Goal: Task Accomplishment & Management: Manage account settings

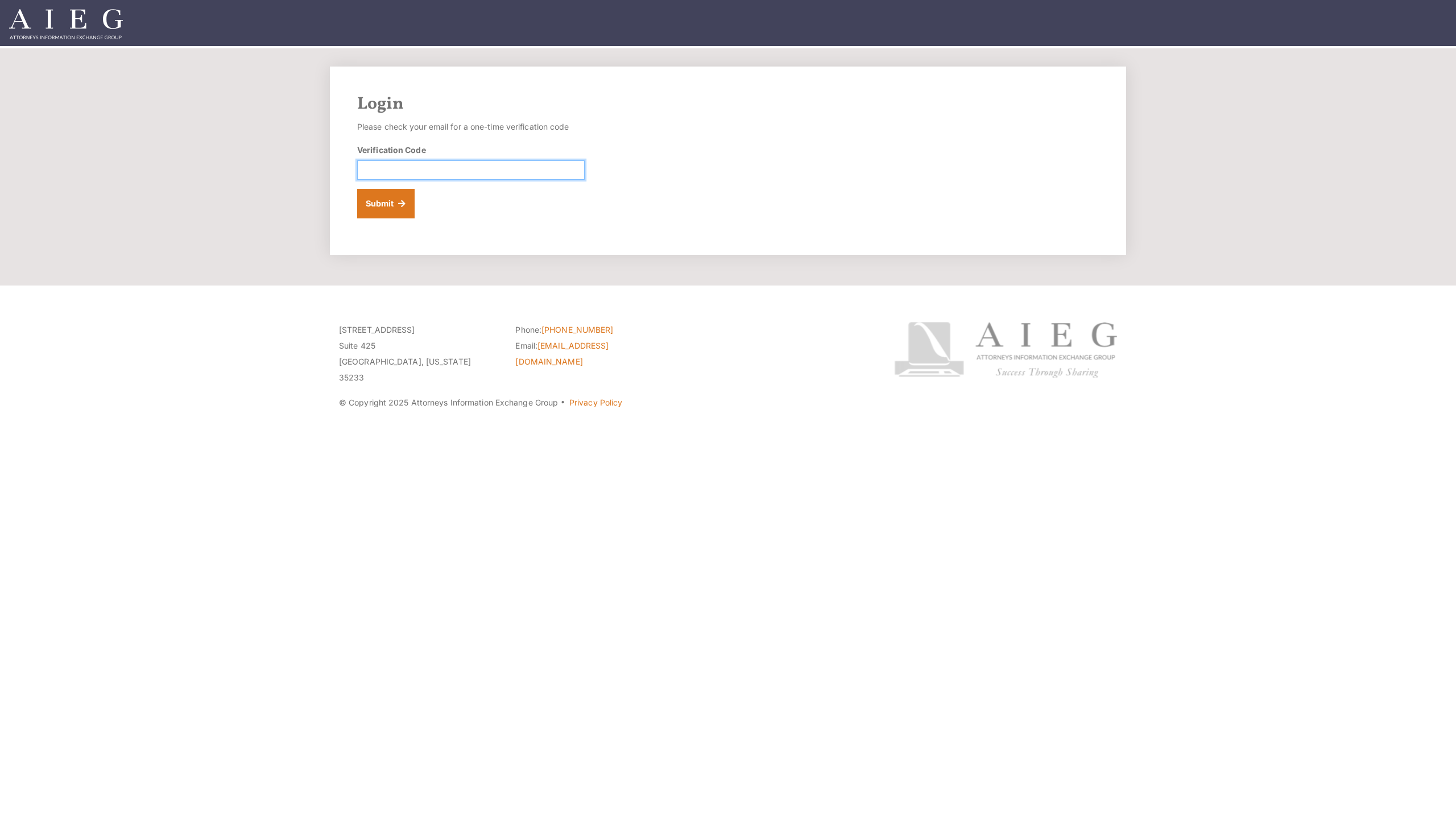
click at [442, 171] on input "Verification Code" at bounding box center [470, 170] width 227 height 19
click at [385, 214] on button "Submit" at bounding box center [386, 203] width 58 height 30
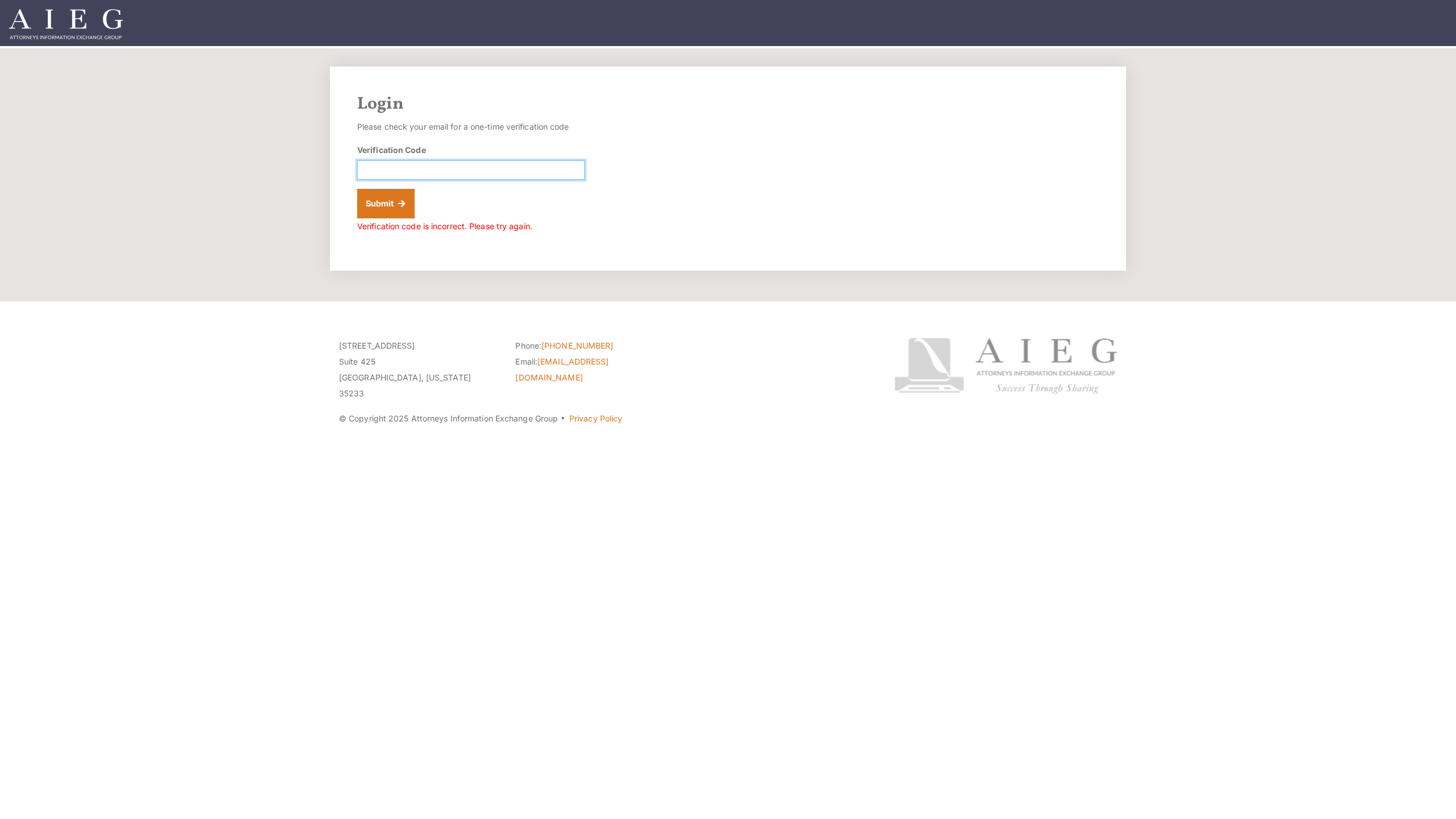
click at [418, 167] on input "Verification Code" at bounding box center [470, 170] width 227 height 19
click at [384, 171] on input "Verification Code" at bounding box center [470, 170] width 227 height 19
click at [427, 170] on input "Verification Code" at bounding box center [470, 170] width 227 height 19
type input "012174"
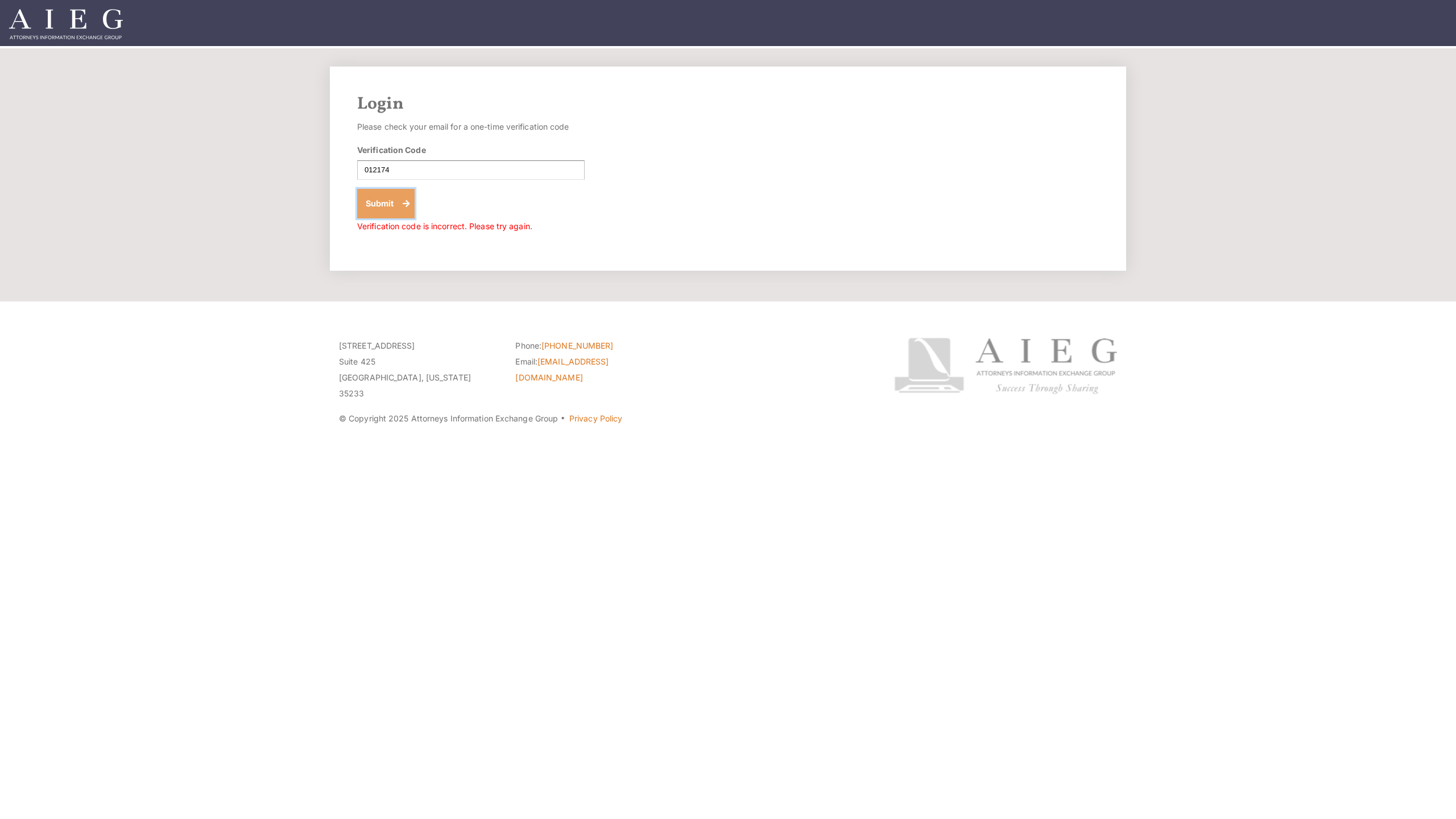
click at [388, 203] on button "Submit" at bounding box center [386, 203] width 58 height 30
